Goal: Task Accomplishment & Management: Manage account settings

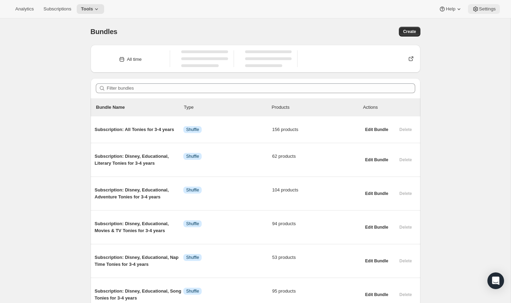
click at [386, 5] on button "Settings" at bounding box center [484, 9] width 32 height 10
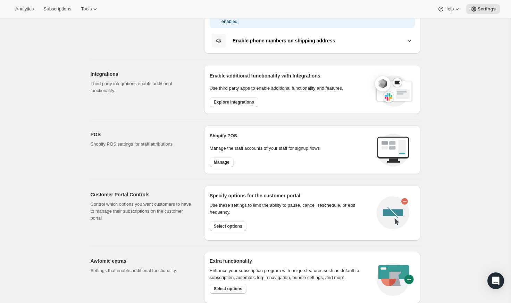
scroll to position [191, 0]
click at [221, 159] on span "Manage" at bounding box center [222, 162] width 16 height 6
